Goal: Task Accomplishment & Management: Complete application form

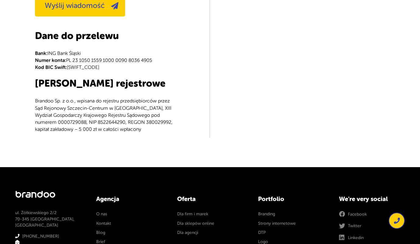
scroll to position [321, 0]
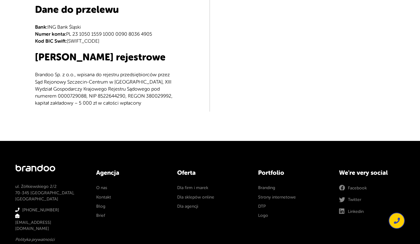
type input "e"
type textarea "e"
type input "e"
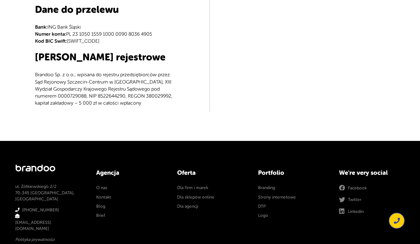
type input "[PERSON_NAME]"
type input "[PERSON_NAME][EMAIL_ADDRESS][DOMAIN_NAME]"
type input "504829130"
type textarea "Dobry wieczór, prowadzę firmowe social media w super cenie. Tworzę treści oraz …"
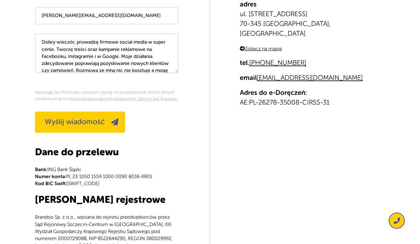
click at [80, 122] on span "Wyślij wiadomość" at bounding box center [75, 122] width 60 height 8
